Goal: Information Seeking & Learning: Check status

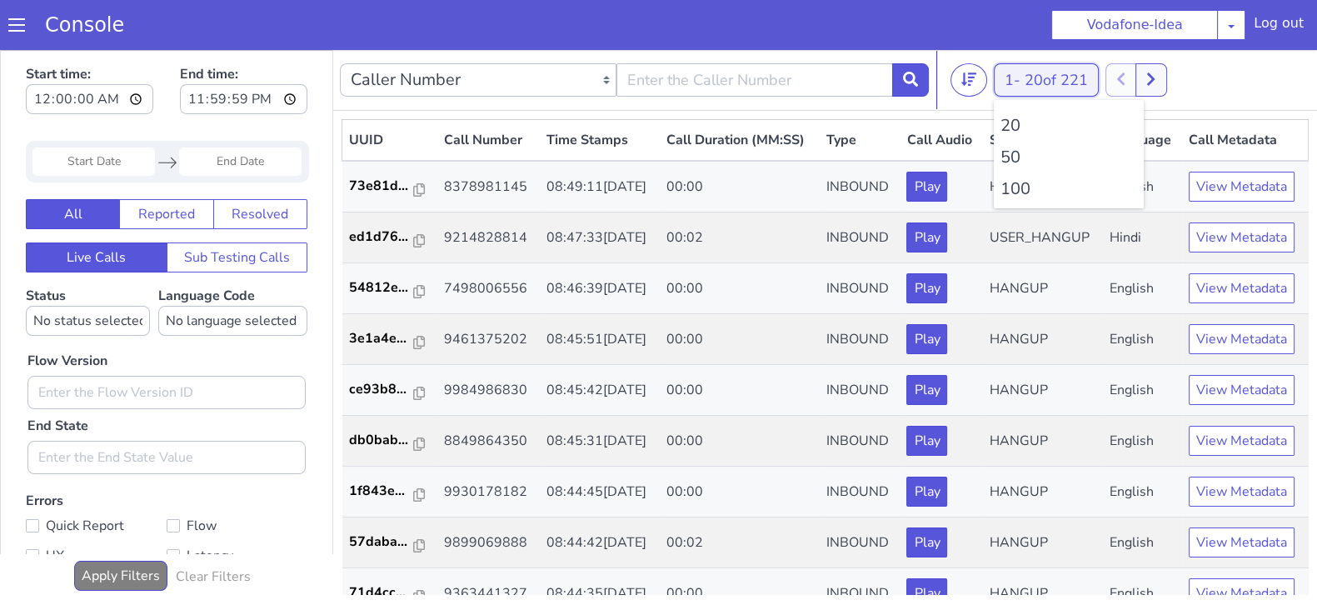
click at [1006, 70] on button "1 - 20 of 221" at bounding box center [1046, 79] width 105 height 33
click at [1012, 196] on li "100" at bounding box center [1069, 189] width 137 height 25
click at [1155, 77] on icon at bounding box center [1150, 79] width 7 height 12
drag, startPoint x: 1019, startPoint y: 82, endPoint x: 1019, endPoint y: 92, distance: 10.8
click at [1019, 81] on button "1 - 20 of 221" at bounding box center [1046, 79] width 105 height 33
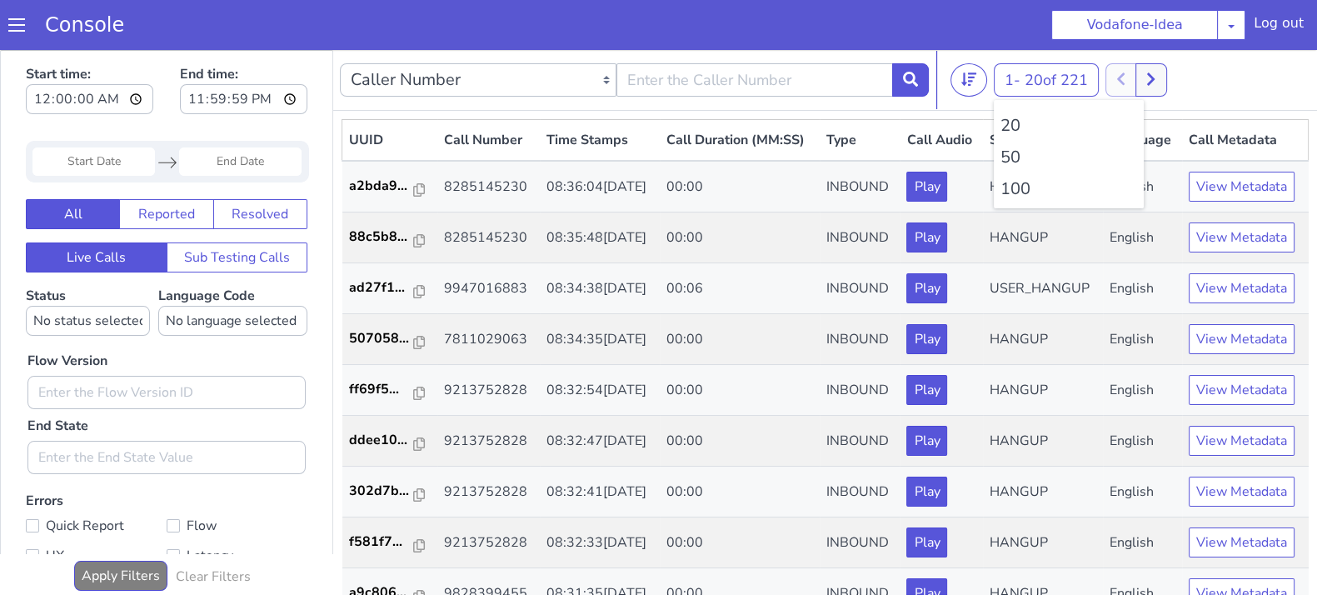
click at [1021, 185] on li "100" at bounding box center [1069, 189] width 137 height 25
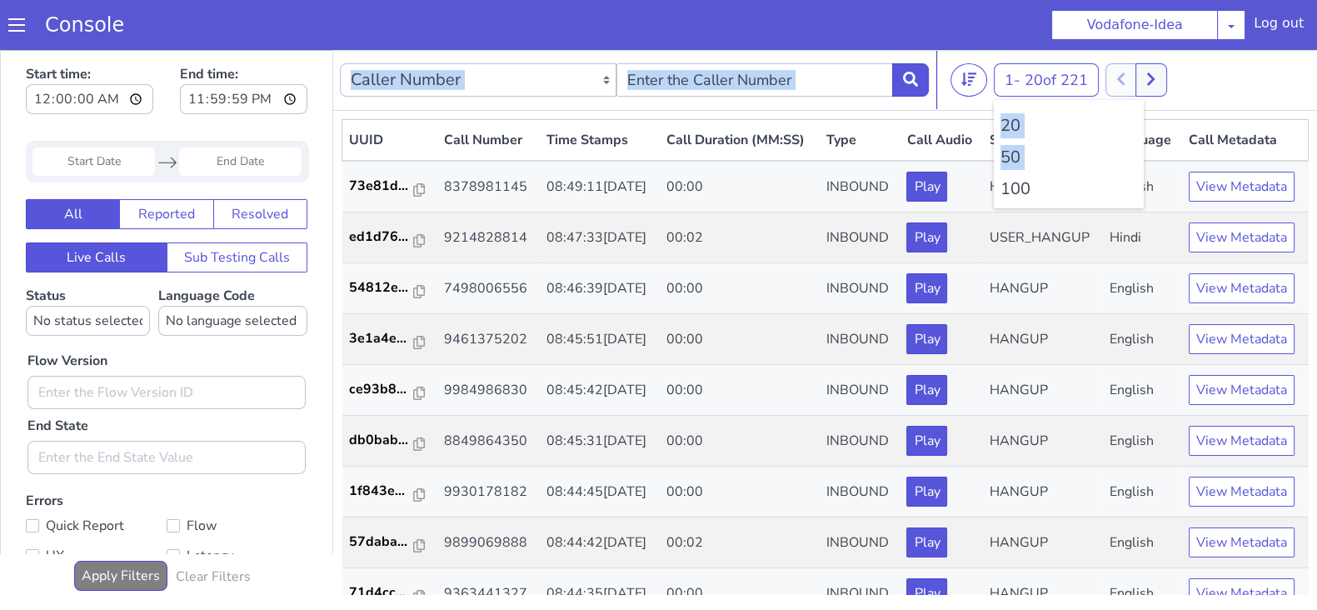
click at [1021, 185] on li "100" at bounding box center [1069, 189] width 137 height 25
click at [1173, 69] on button at bounding box center [1160, 79] width 31 height 33
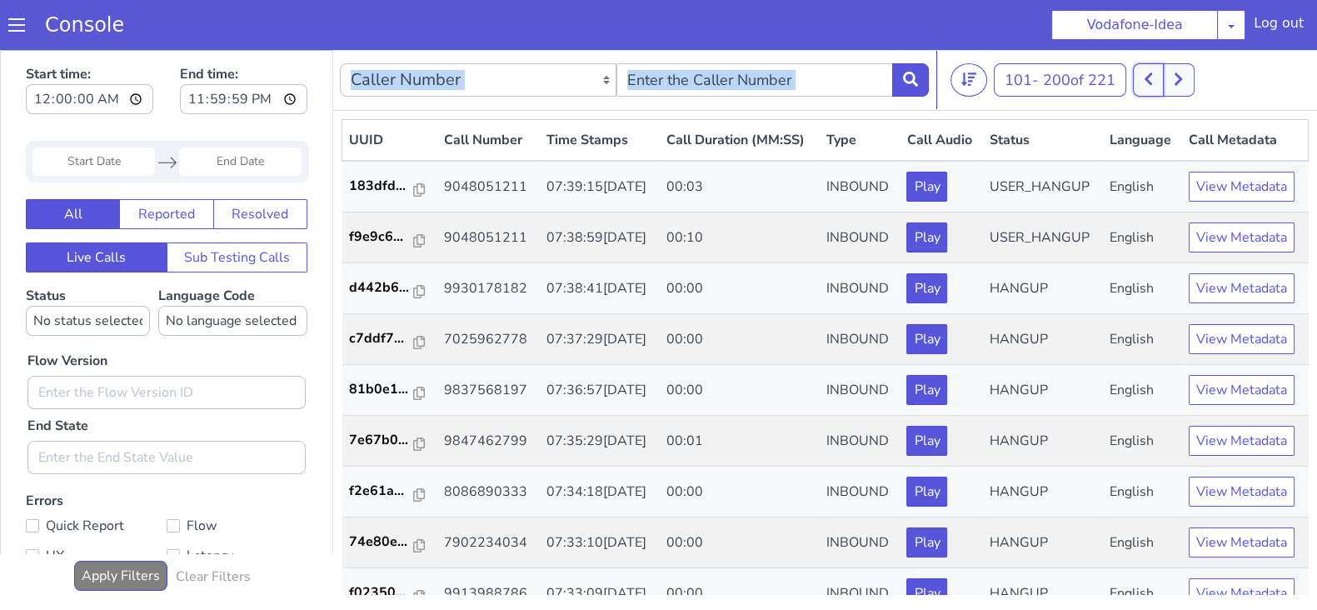
click at [1153, 82] on icon at bounding box center [1148, 79] width 9 height 15
click at [1183, 89] on button at bounding box center [1178, 79] width 31 height 33
click at [1183, 88] on button at bounding box center [1178, 79] width 31 height 33
click at [1149, 88] on button at bounding box center [1148, 79] width 31 height 33
click at [1141, 82] on button at bounding box center [1148, 79] width 31 height 33
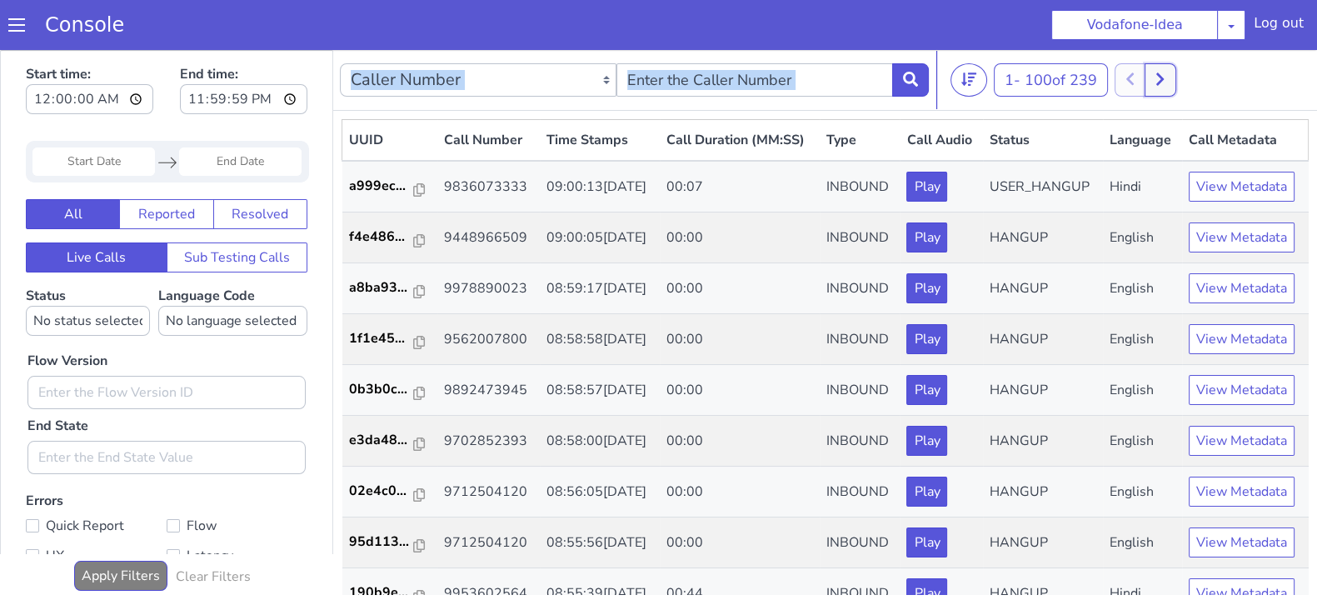
click at [1174, 77] on button at bounding box center [1160, 79] width 31 height 33
click at [1146, 77] on button at bounding box center [1148, 79] width 31 height 33
click at [1165, 73] on icon at bounding box center [1160, 79] width 9 height 15
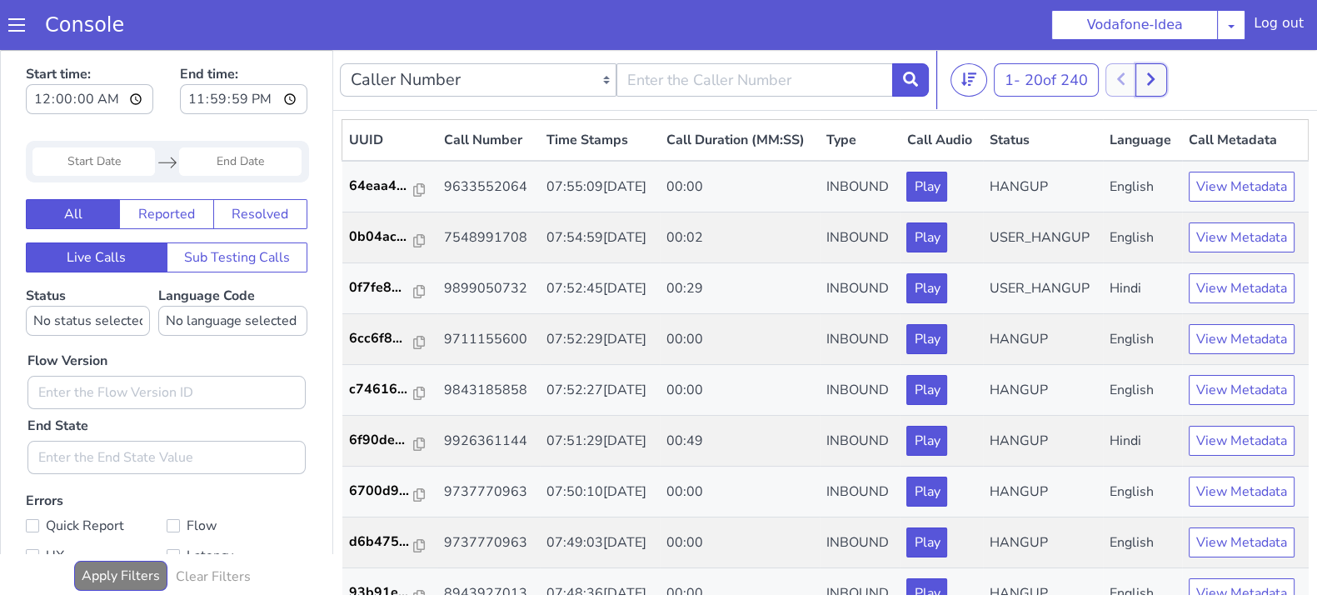
click at [1154, 67] on button at bounding box center [1151, 79] width 31 height 33
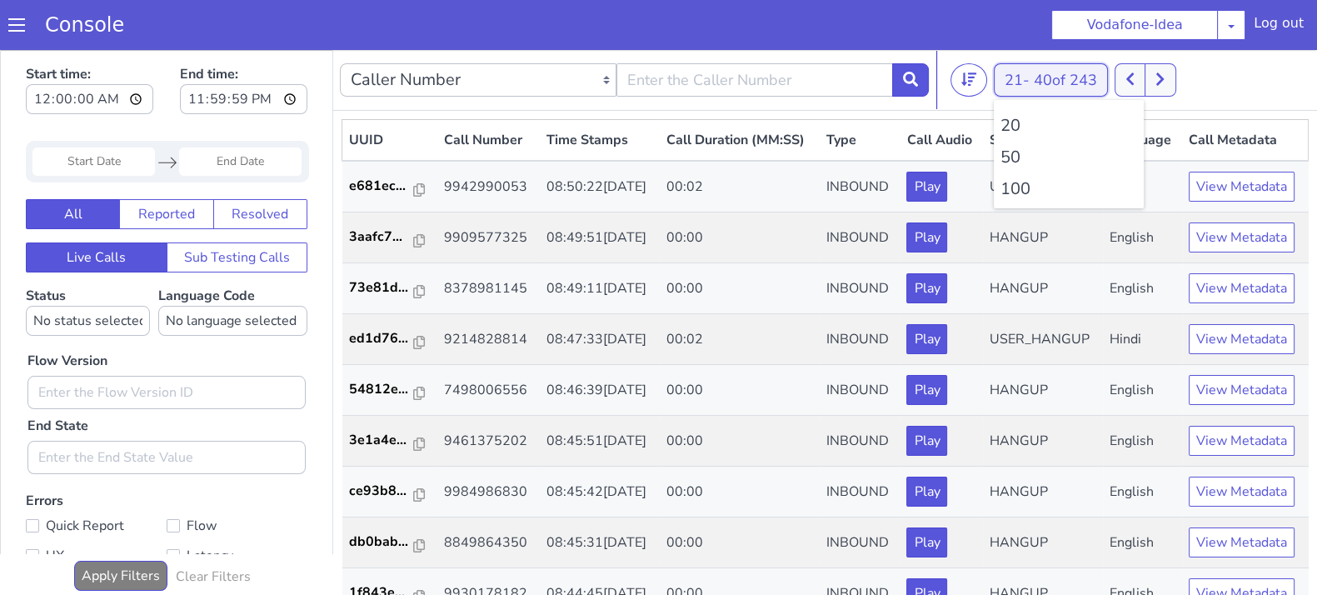
click at [1017, 82] on button "21 - 40 of 243" at bounding box center [1051, 79] width 114 height 33
click at [1014, 194] on li "100" at bounding box center [1069, 189] width 137 height 25
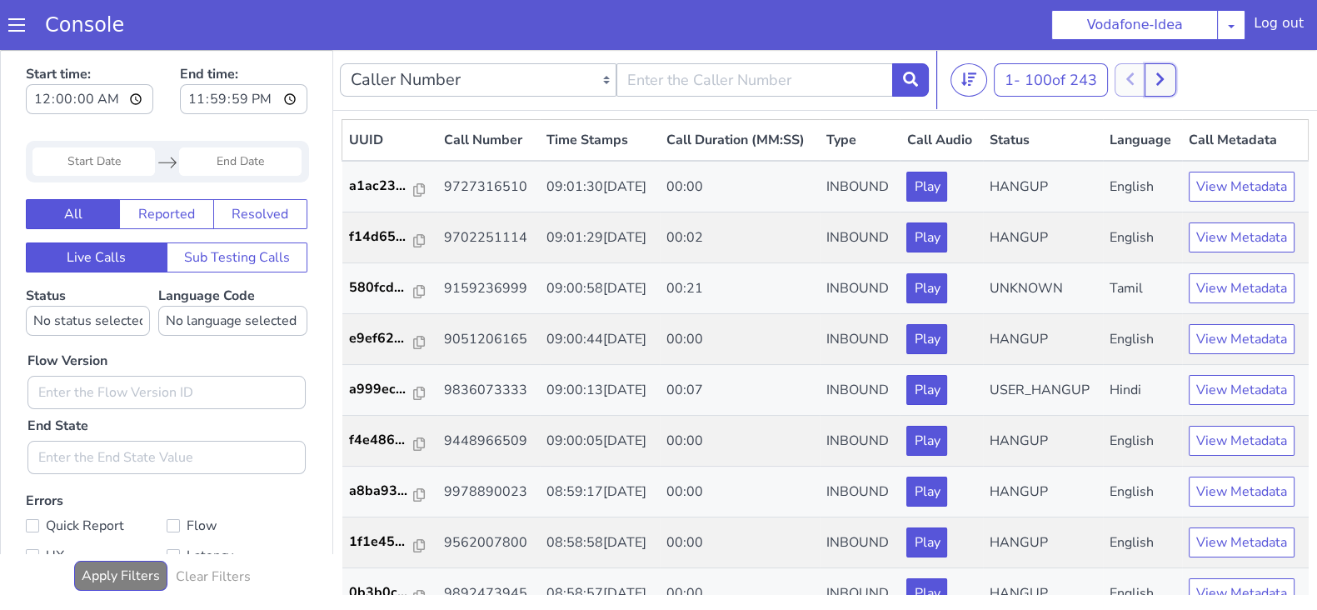
click at [1160, 81] on icon at bounding box center [1160, 79] width 9 height 15
click at [1133, 81] on div "101 - 200 of 243 20 50 100" at bounding box center [1131, 79] width 360 height 33
click at [1153, 77] on icon at bounding box center [1148, 79] width 9 height 15
drag, startPoint x: 1168, startPoint y: 85, endPoint x: 1154, endPoint y: 85, distance: 14.2
click at [1158, 85] on button at bounding box center [1160, 79] width 31 height 33
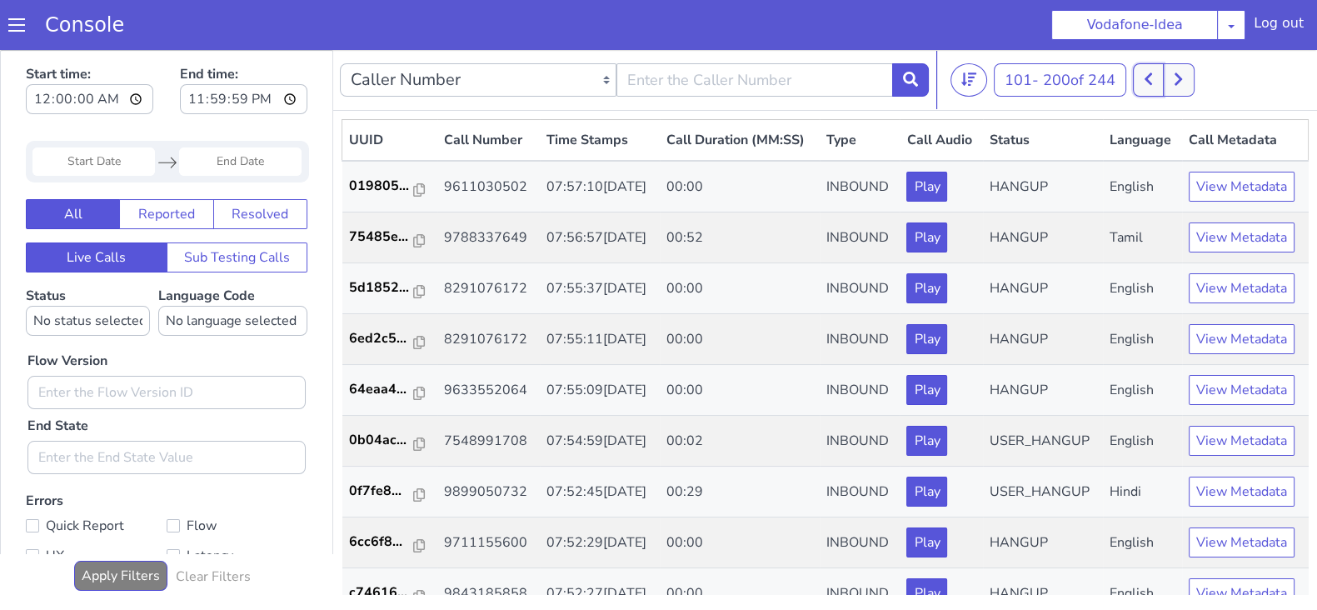
click at [1146, 81] on button at bounding box center [1148, 79] width 31 height 33
click at [1171, 75] on button at bounding box center [1160, 79] width 31 height 33
click at [1151, 82] on icon at bounding box center [1148, 79] width 9 height 15
click at [1171, 81] on button at bounding box center [1160, 79] width 31 height 33
click at [1152, 81] on icon at bounding box center [1148, 79] width 7 height 12
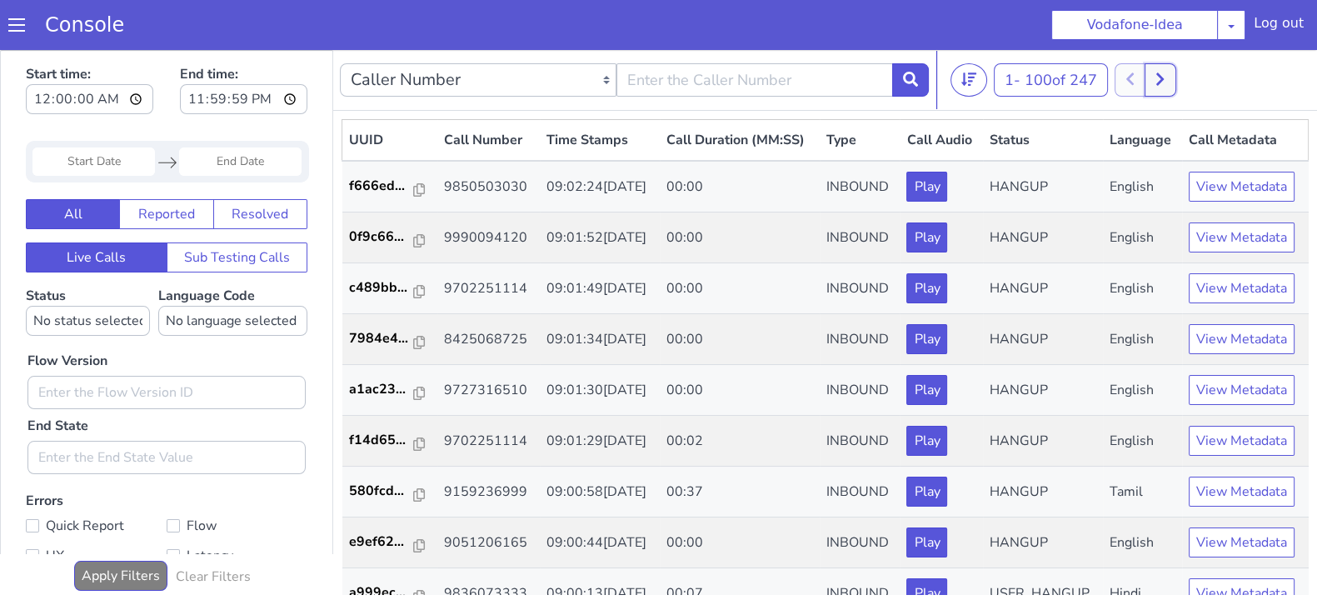
click at [1164, 79] on icon at bounding box center [1159, 79] width 7 height 12
click at [1158, 77] on button at bounding box center [1148, 79] width 31 height 33
click at [1170, 78] on button at bounding box center [1160, 79] width 31 height 33
click at [1158, 77] on button at bounding box center [1148, 79] width 31 height 33
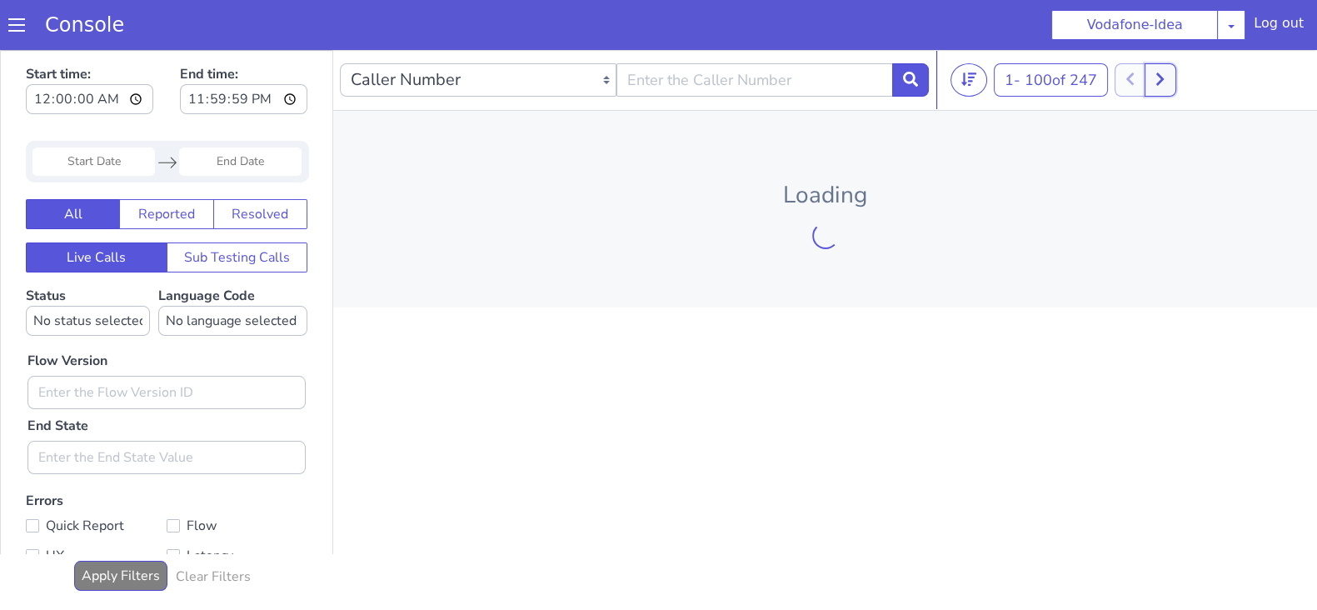
click at [1164, 77] on icon at bounding box center [1159, 79] width 7 height 12
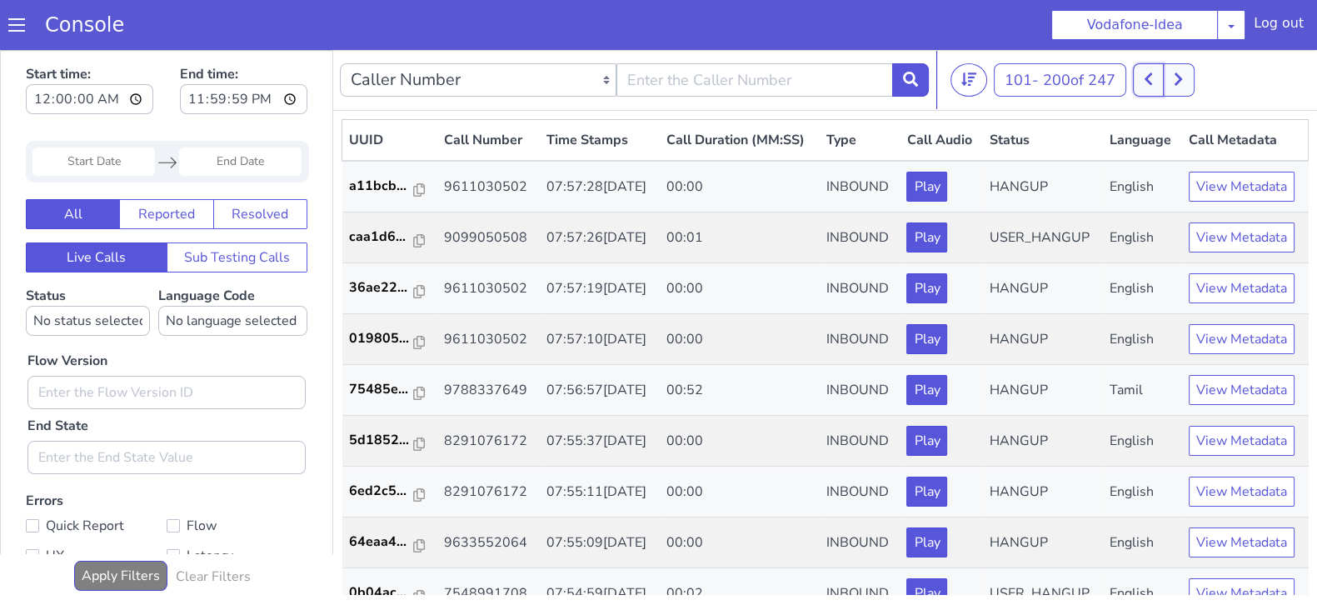
click at [1153, 78] on icon at bounding box center [1148, 79] width 9 height 15
click at [1164, 81] on icon at bounding box center [1159, 79] width 7 height 12
click at [1143, 77] on button at bounding box center [1148, 79] width 31 height 33
click at [1165, 80] on icon at bounding box center [1160, 79] width 9 height 15
click at [1158, 80] on button at bounding box center [1148, 79] width 31 height 33
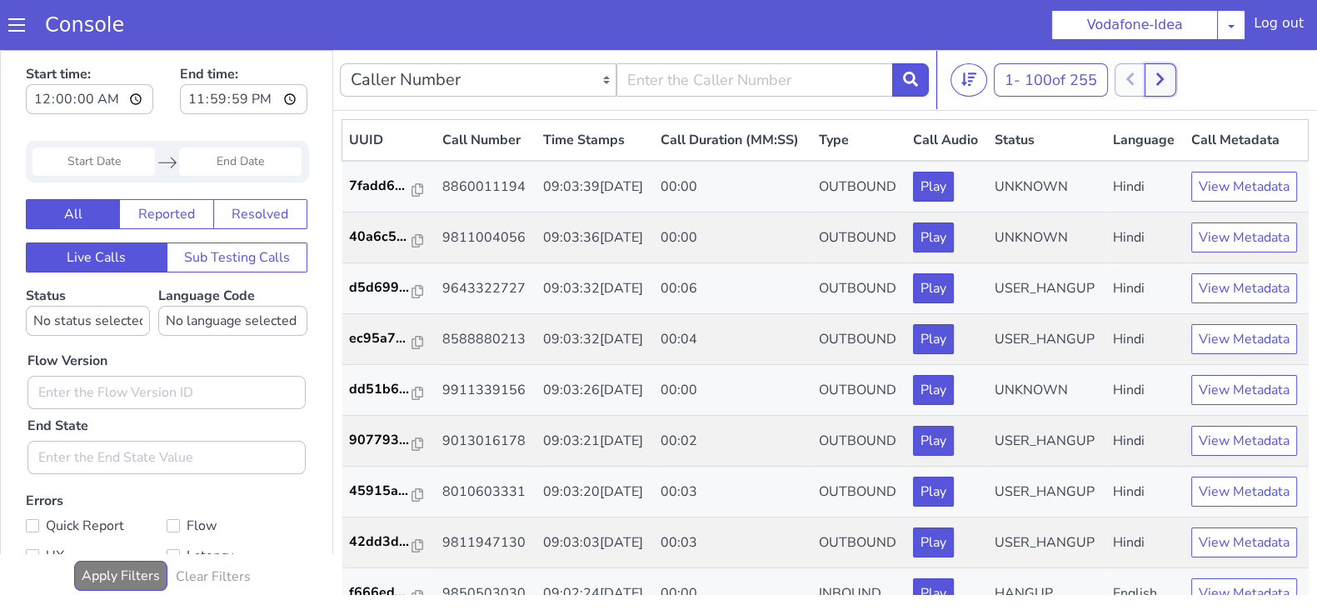
click at [1172, 82] on button at bounding box center [1160, 79] width 31 height 33
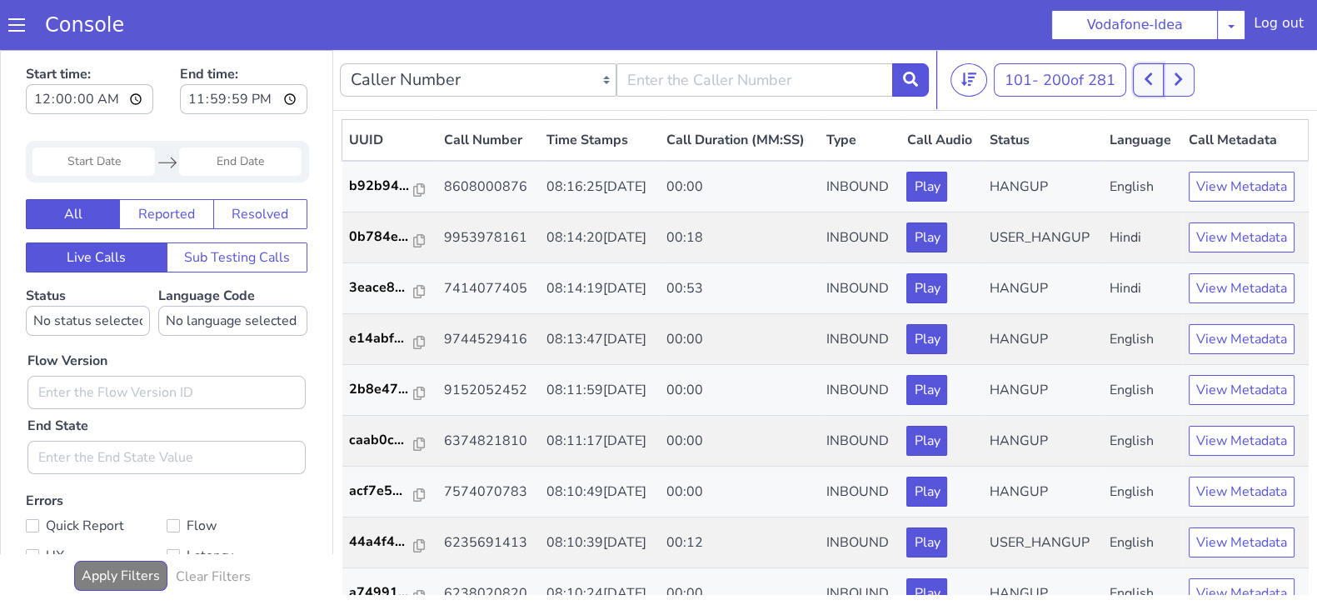
click at [1154, 87] on button at bounding box center [1148, 79] width 31 height 33
click at [988, 76] on div "1 - 20 of 28517 20 50 100" at bounding box center [1131, 79] width 360 height 33
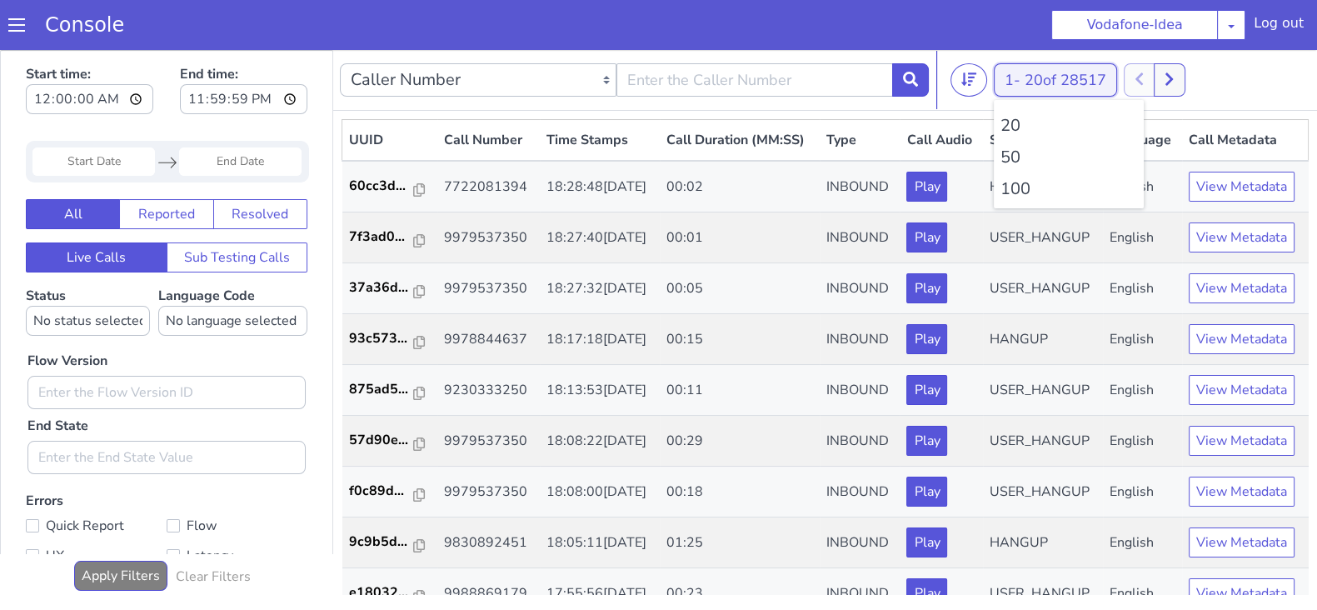
click at [1025, 76] on button "1 - 20 of 28517" at bounding box center [1055, 79] width 123 height 33
click at [1012, 187] on li "100" at bounding box center [1069, 189] width 137 height 25
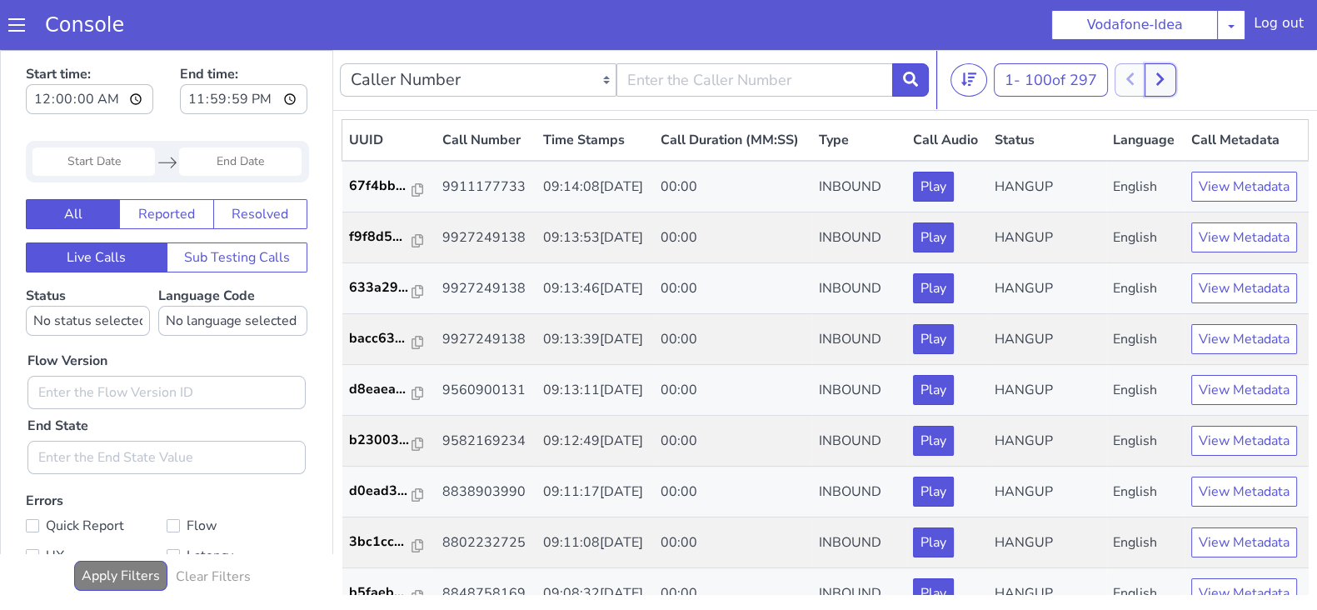
click at [1169, 70] on button at bounding box center [1160, 79] width 31 height 33
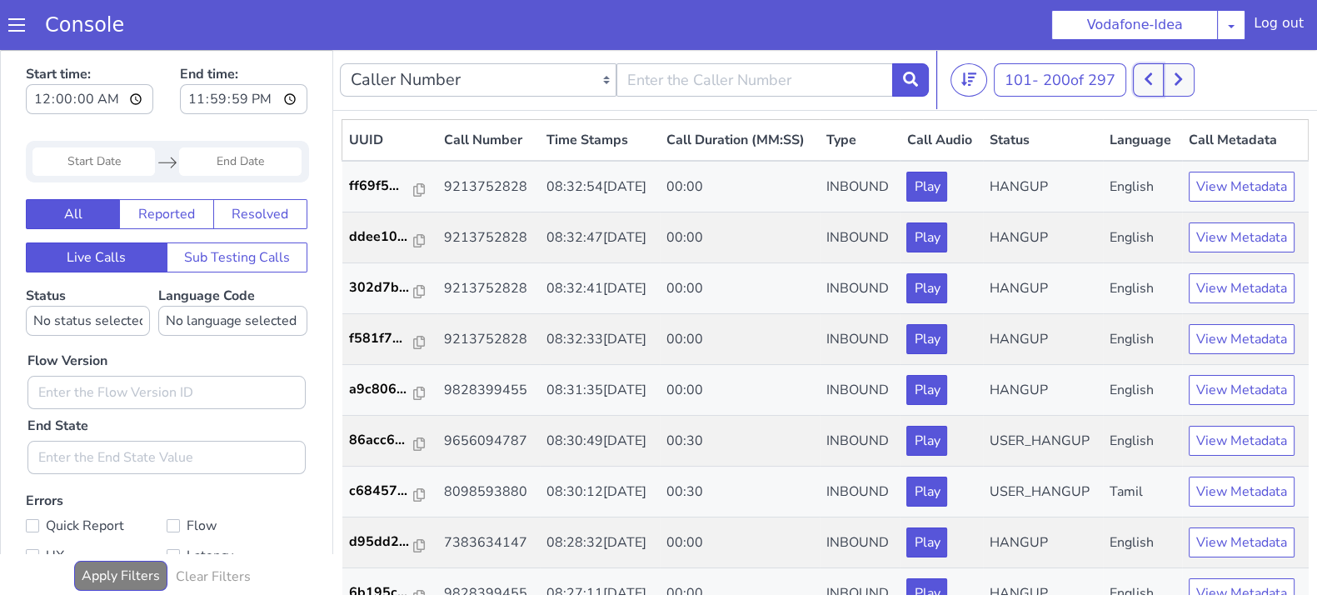
click at [1149, 77] on icon at bounding box center [1148, 79] width 9 height 15
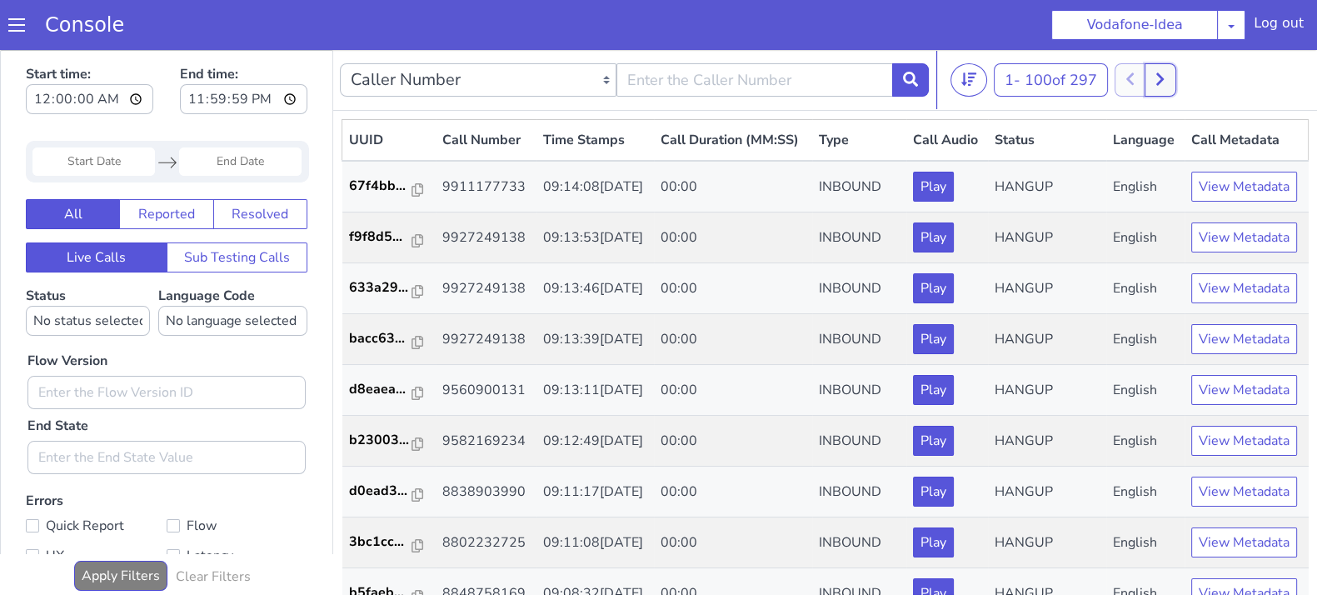
click at [1163, 77] on icon at bounding box center [1160, 79] width 9 height 15
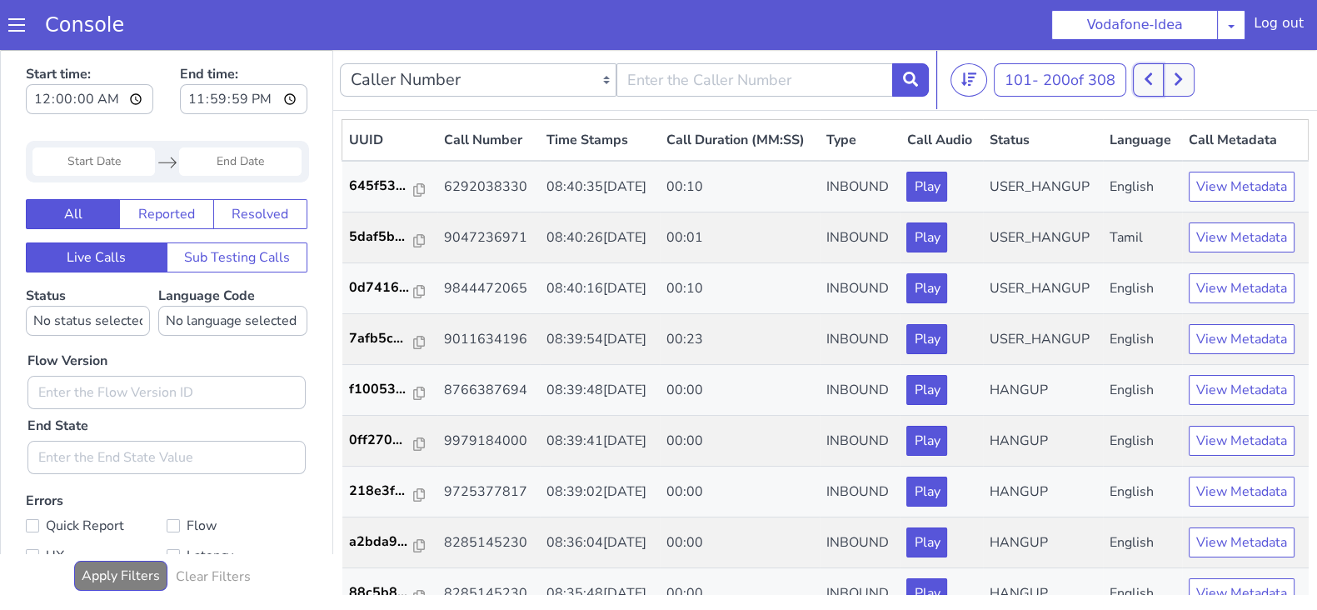
click at [1138, 80] on button at bounding box center [1148, 79] width 31 height 33
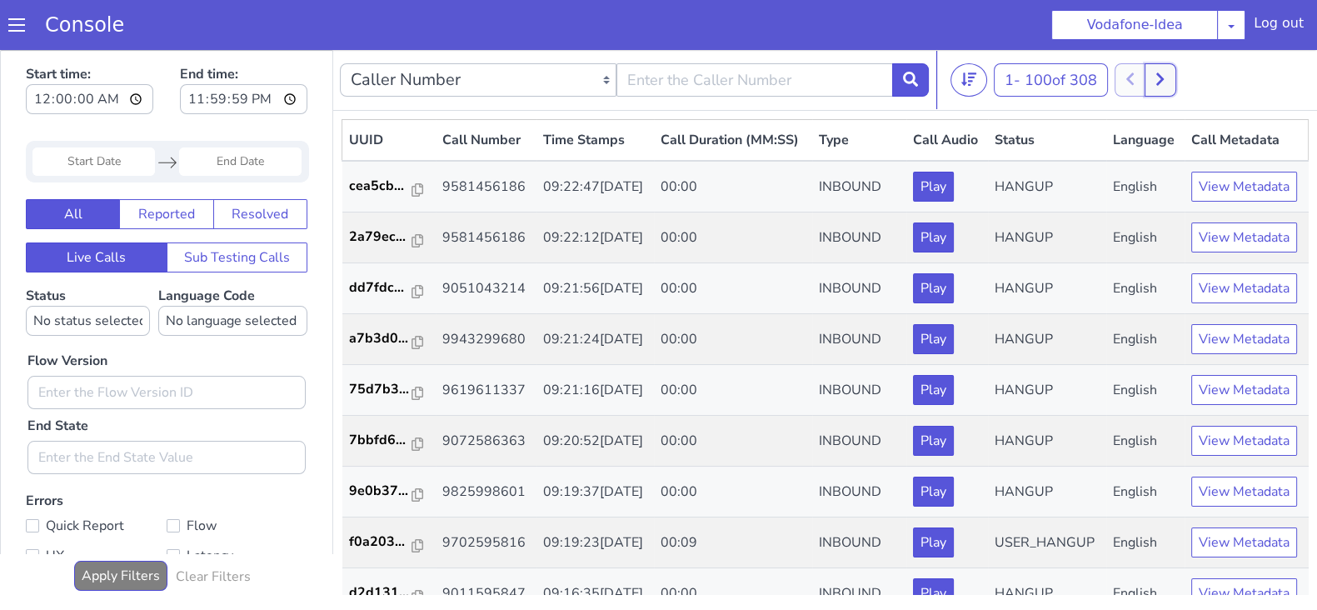
drag, startPoint x: 1160, startPoint y: 89, endPoint x: 1150, endPoint y: 86, distance: 10.5
click at [1160, 88] on button at bounding box center [1160, 79] width 31 height 33
click at [1144, 85] on button at bounding box center [1148, 79] width 31 height 33
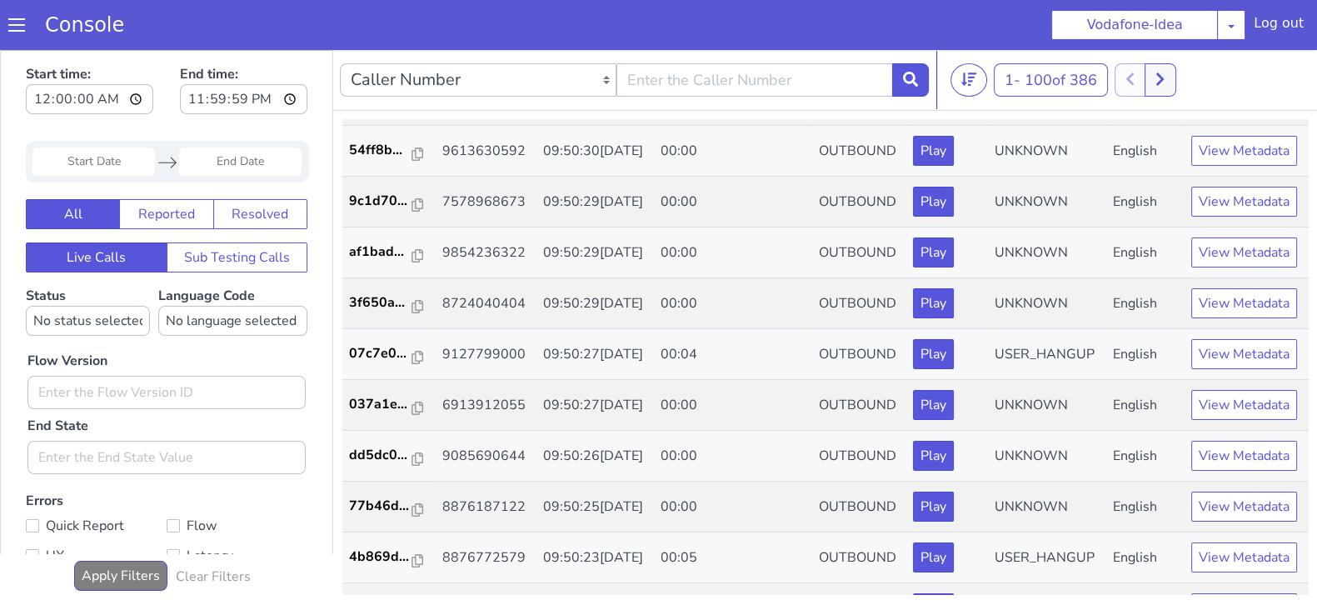
scroll to position [901, 0]
